Goal: Task Accomplishment & Management: Manage account settings

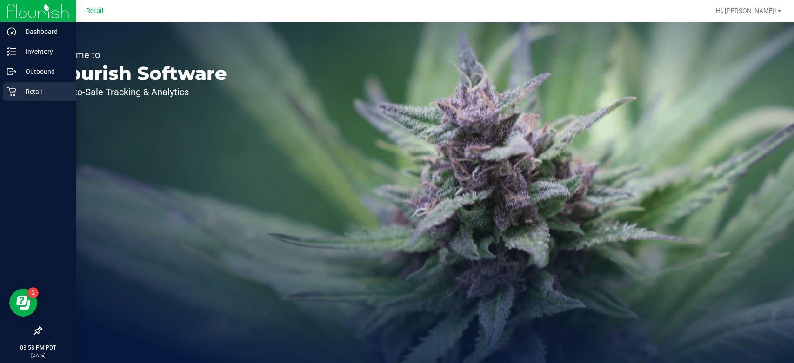
click at [6, 89] on div "Retail" at bounding box center [39, 91] width 73 height 19
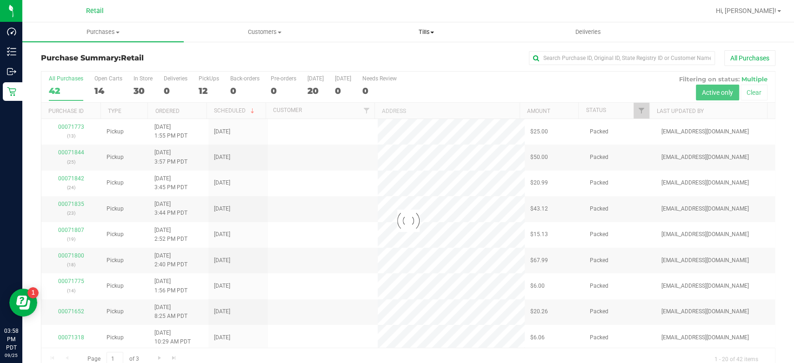
click at [434, 28] on span "Tills" at bounding box center [426, 32] width 160 height 8
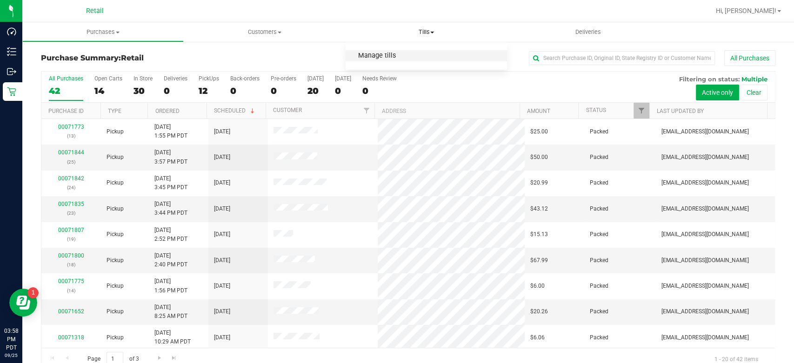
click at [397, 59] on span "Manage tills" at bounding box center [377, 56] width 63 height 8
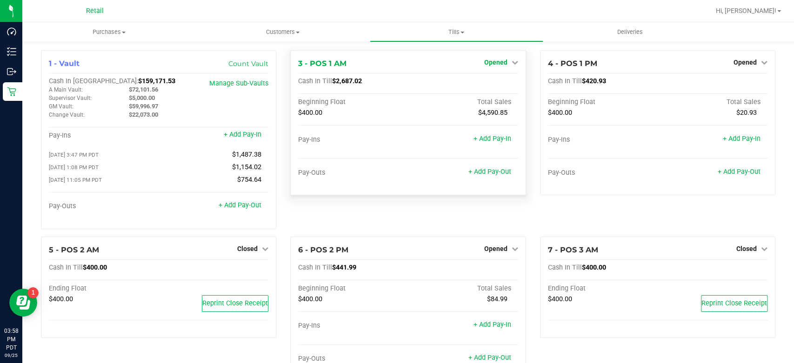
click at [499, 59] on span "Opened" at bounding box center [495, 62] width 23 height 7
click at [491, 78] on link "Close Till" at bounding box center [496, 81] width 25 height 7
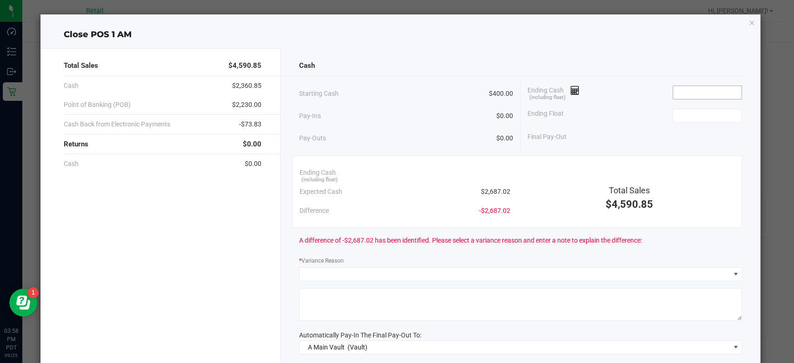
click at [691, 93] on input at bounding box center [707, 92] width 68 height 13
type input "6"
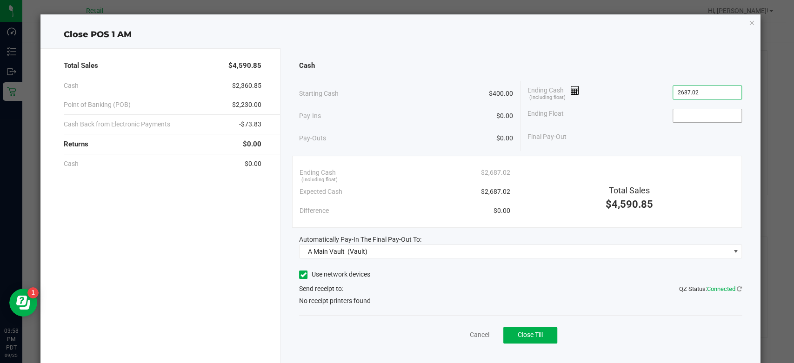
click at [681, 115] on input at bounding box center [707, 115] width 68 height 13
type input "$2,687.02"
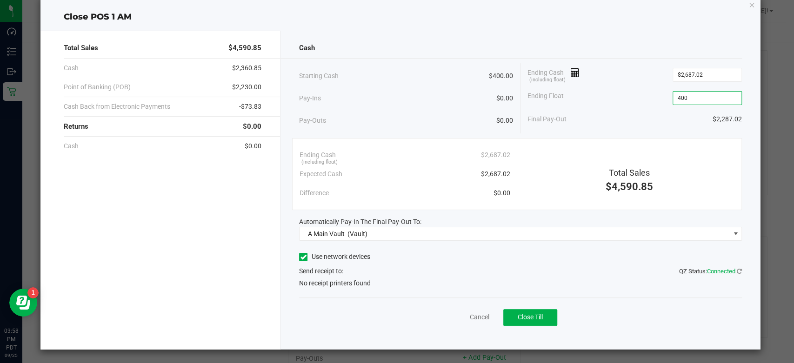
click at [316, 258] on label "Use network devices" at bounding box center [334, 257] width 71 height 10
click at [0, 0] on input "Use network devices" at bounding box center [0, 0] width 0 height 0
type input "$400.00"
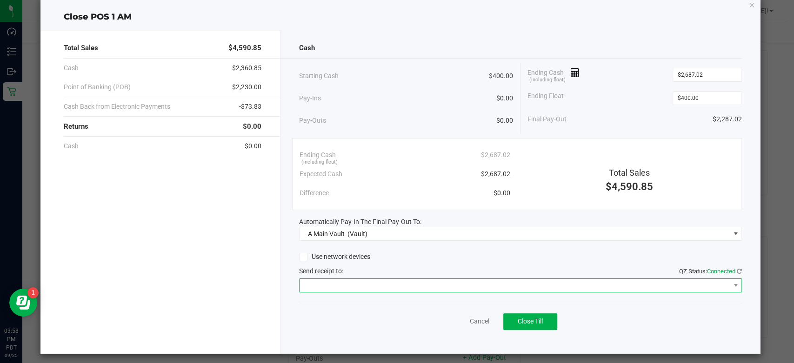
click at [346, 286] on span at bounding box center [515, 285] width 430 height 13
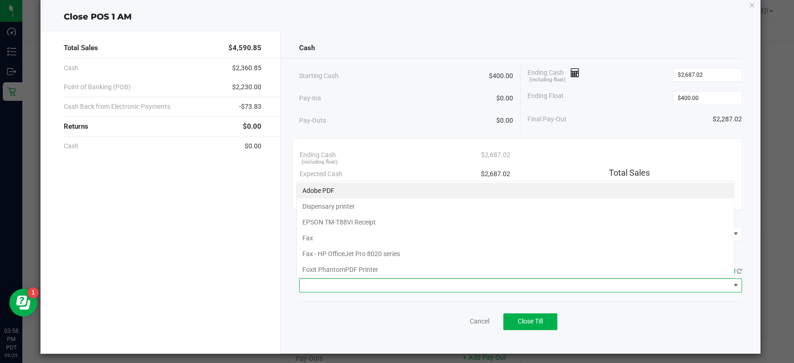
scroll to position [13, 438]
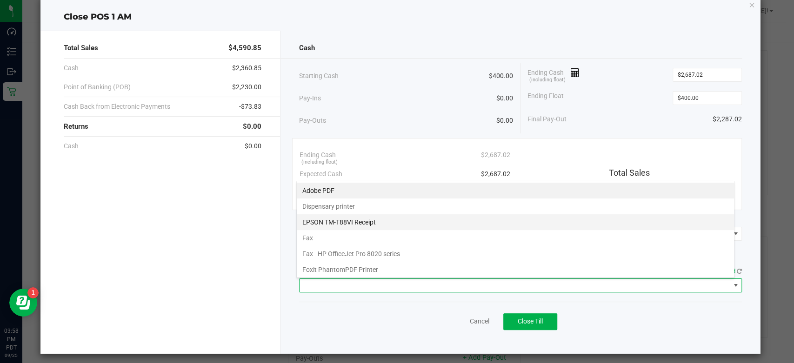
click at [374, 218] on Receipt "EPSON TM-T88VI Receipt" at bounding box center [515, 222] width 437 height 16
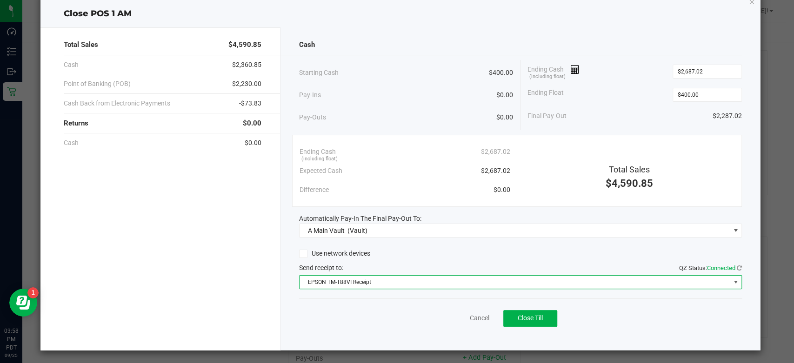
scroll to position [22, 0]
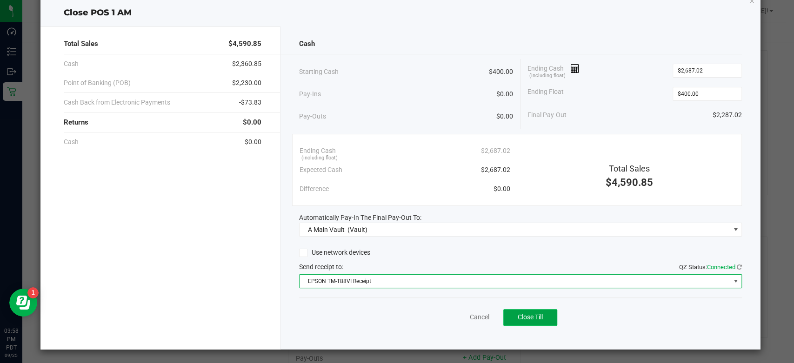
click at [529, 319] on span "Close Till" at bounding box center [530, 316] width 25 height 7
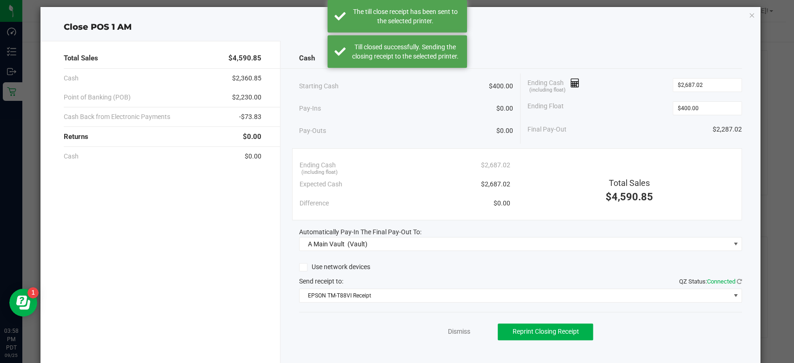
scroll to position [0, 0]
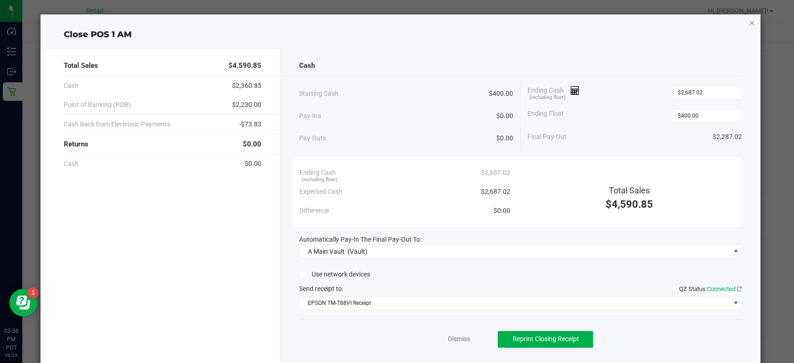
click at [748, 22] on icon "button" at bounding box center [751, 22] width 7 height 11
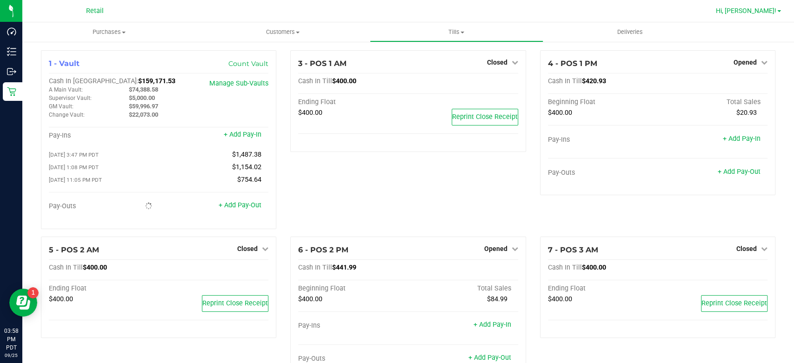
click at [776, 11] on span "Hi, [PERSON_NAME]!" at bounding box center [746, 10] width 60 height 7
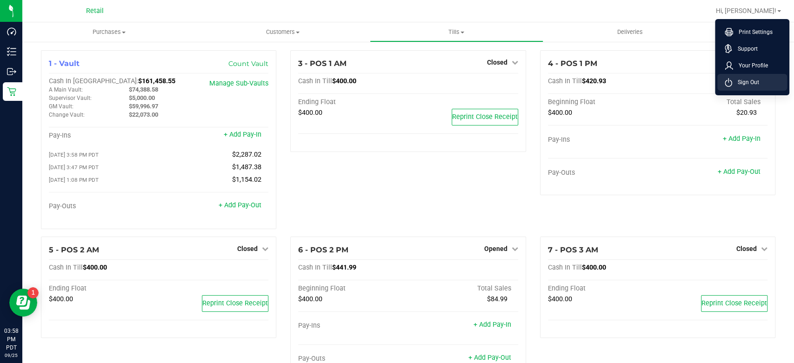
click at [763, 83] on li "Sign Out" at bounding box center [752, 82] width 70 height 17
